Goal: Transaction & Acquisition: Purchase product/service

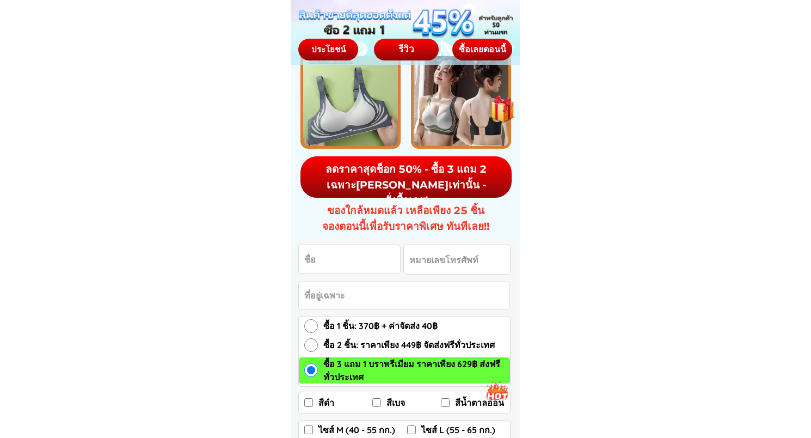
scroll to position [1470, 0]
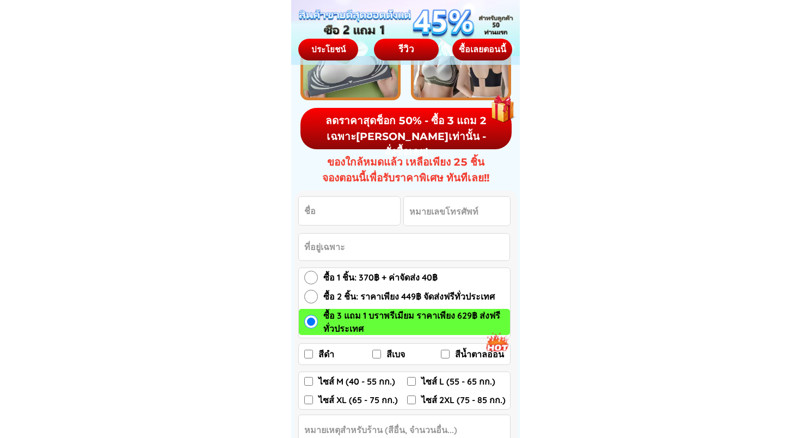
click at [308, 356] on input "สีดำ" at bounding box center [308, 354] width 9 height 9
checkbox input "true"
click at [379, 355] on input "สีเบจ" at bounding box center [376, 354] width 9 height 9
checkbox input "true"
click at [446, 351] on input "สีน้ำตาลอ่อน" at bounding box center [445, 354] width 9 height 9
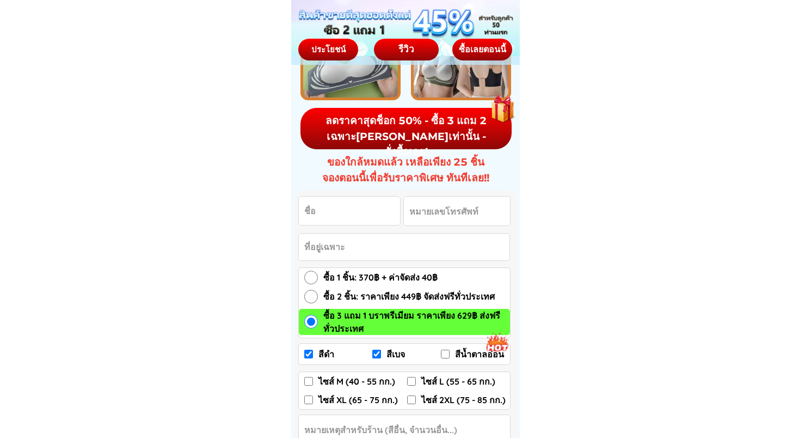
checkbox input "true"
click at [307, 383] on input "ไซส์ M (40 - 55 กก.)" at bounding box center [308, 381] width 9 height 9
checkbox input "true"
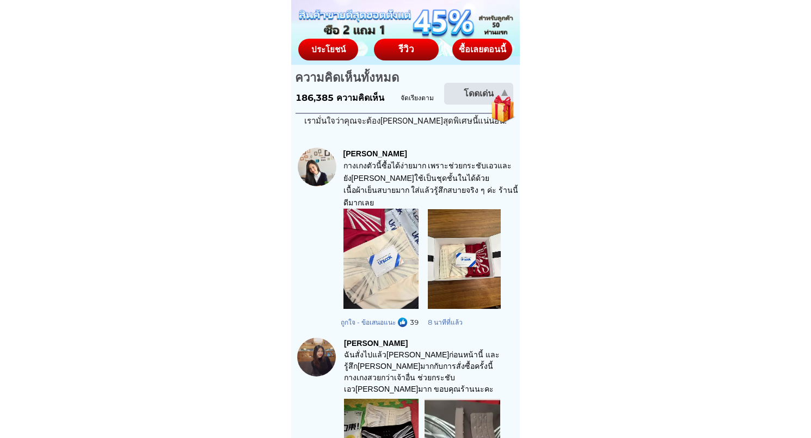
scroll to position [1633, 0]
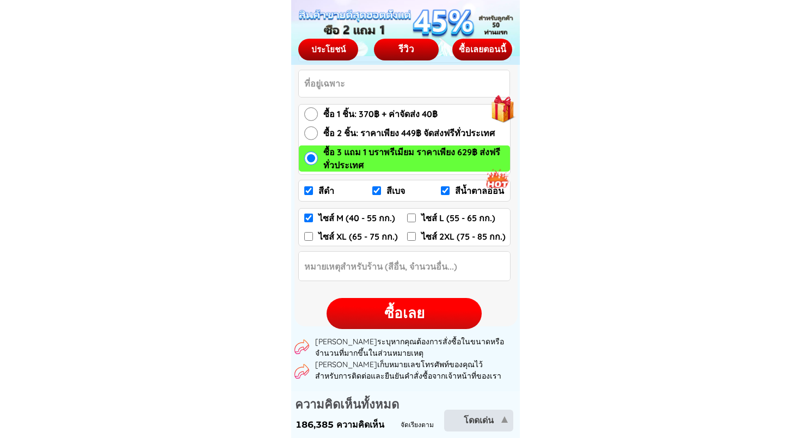
click at [412, 221] on input "ไซส์ L (55 - 65 กก.)" at bounding box center [411, 217] width 9 height 9
checkbox input "true"
click at [305, 221] on input "ไซส์ M (40 - 55 กก.)" at bounding box center [308, 217] width 9 height 9
checkbox input "false"
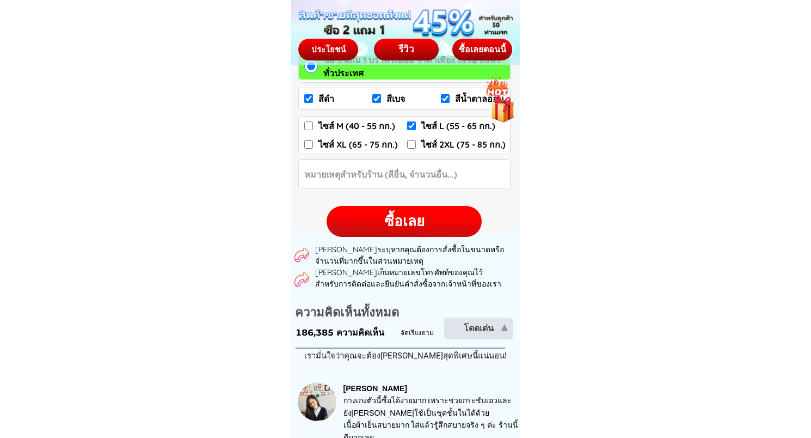
scroll to position [1579, 0]
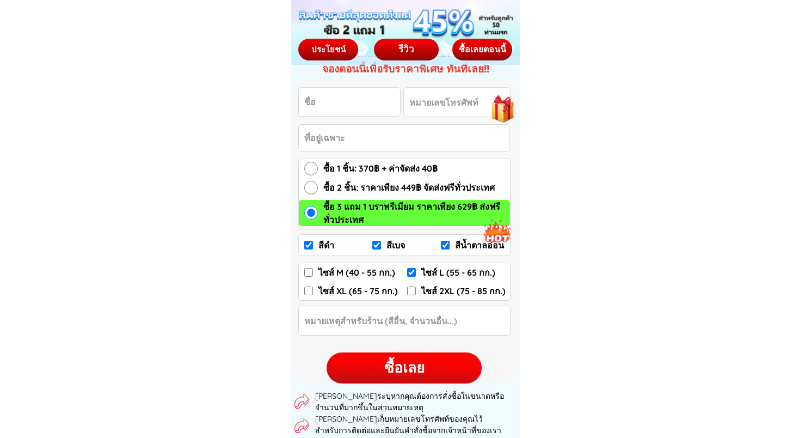
click at [342, 371] on div "ซื้อเลย" at bounding box center [404, 367] width 155 height 21
checkbox input "true"
checkbox input "false"
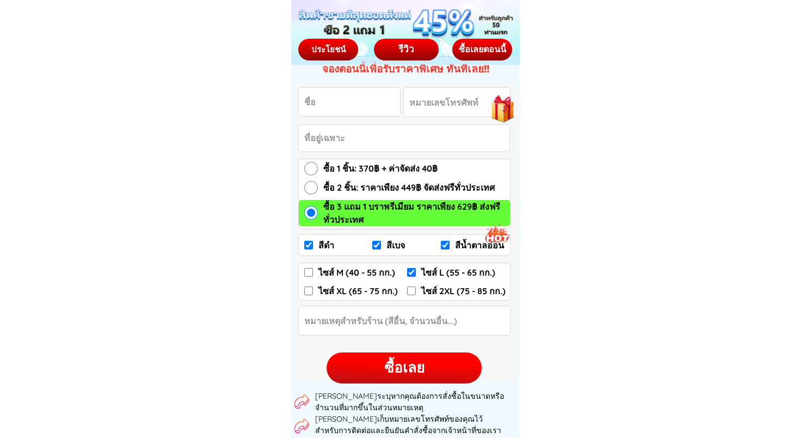
checkbox input "true"
checkbox input "false"
radio input "true"
type input "[PERSON_NAME]"
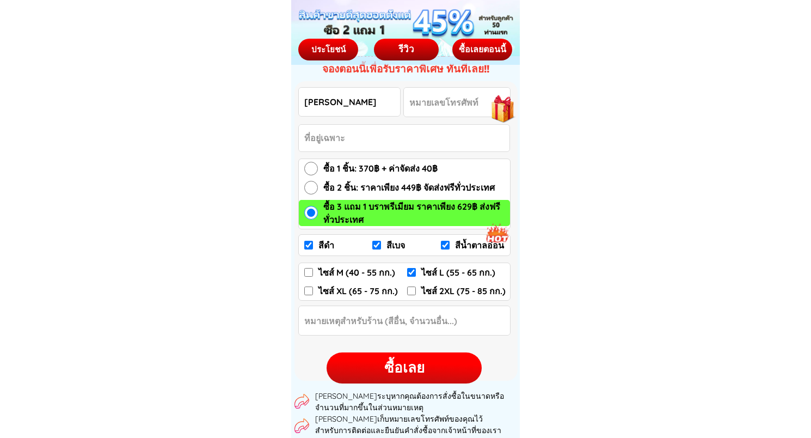
click at [444, 99] on input "Input phone_number" at bounding box center [457, 102] width 106 height 29
type input "0986941626"
click at [399, 145] on input "Input address" at bounding box center [404, 138] width 211 height 27
click at [481, 139] on input "อบจ.สุราษฎร์ธานี ศาลากลางจังหวัด อ.เมือง" at bounding box center [404, 138] width 211 height 27
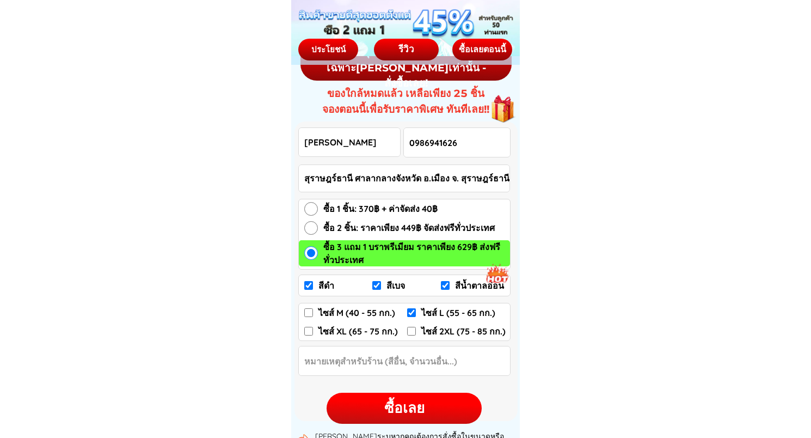
scroll to position [1525, 0]
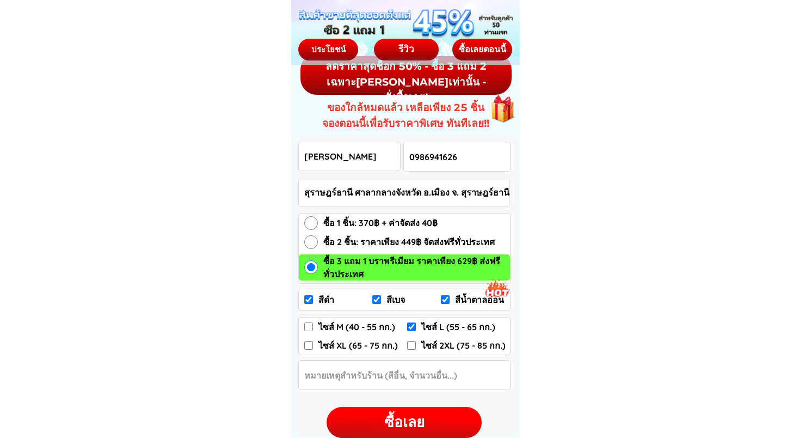
type input "อบจ.สุราษฎร์ธานี ศาลากลางจังหวัด อ.เมือง จ. สุราษฎร์ธานี"
click at [463, 381] on input "Input Order notes" at bounding box center [404, 374] width 211 height 29
type input "บรา ขนาด 34"
click at [414, 419] on div "ซื้อเลย" at bounding box center [404, 422] width 155 height 21
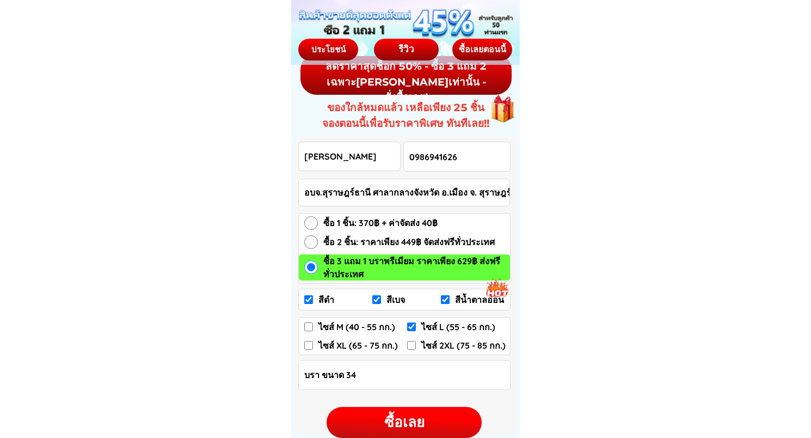
checkbox input "true"
checkbox input "false"
checkbox input "true"
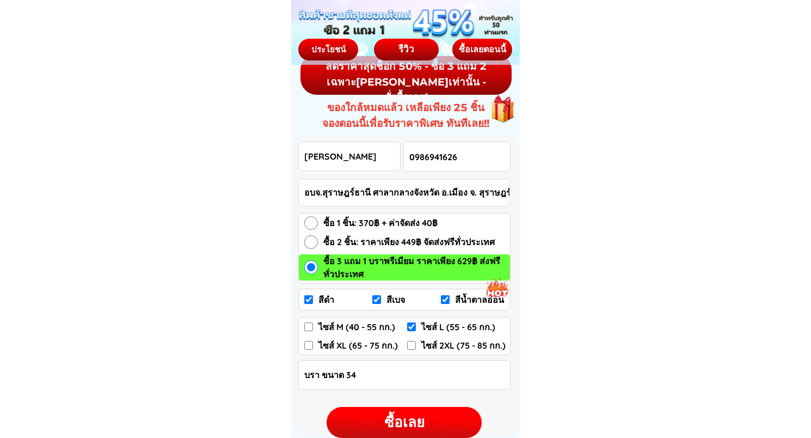
checkbox input "false"
radio input "true"
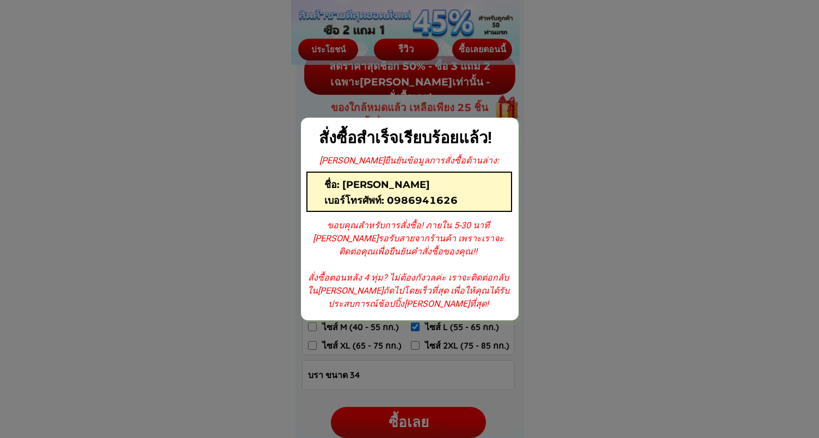
click at [537, 328] on div at bounding box center [409, 219] width 819 height 438
